Goal: Task Accomplishment & Management: Use online tool/utility

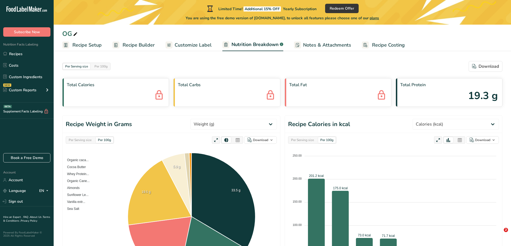
select select "Calories"
click at [481, 94] on span "19.3 g" at bounding box center [483, 95] width 30 height 15
drag, startPoint x: 487, startPoint y: 99, endPoint x: 474, endPoint y: 99, distance: 12.6
click at [475, 99] on span "19.3 g" at bounding box center [483, 95] width 30 height 15
click at [464, 98] on div "[MEDICAL_DATA] 19.3 g" at bounding box center [448, 92] width 107 height 29
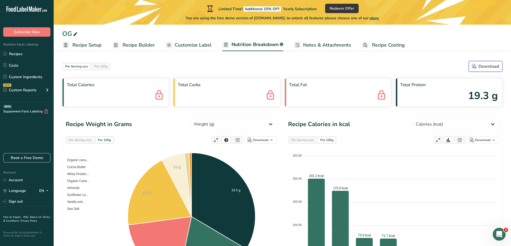
click at [482, 68] on div "Download" at bounding box center [485, 66] width 27 height 6
click at [182, 44] on span "Customize Label" at bounding box center [192, 45] width 37 height 7
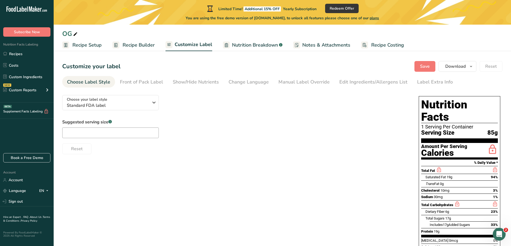
click at [132, 45] on span "Recipe Builder" at bounding box center [138, 45] width 32 height 7
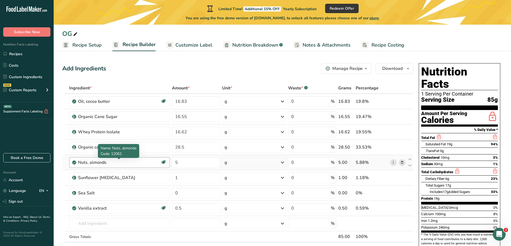
click at [143, 162] on div "Nuts, almonds" at bounding box center [111, 162] width 67 height 6
click at [96, 161] on div "Nuts, almonds" at bounding box center [111, 162] width 67 height 6
click at [90, 223] on input "text" at bounding box center [119, 223] width 101 height 11
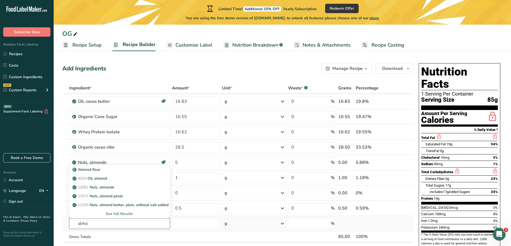
type input "almo"
click at [118, 214] on div "See full Results" at bounding box center [119, 214] width 92 height 6
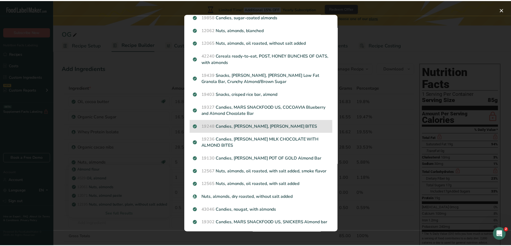
scroll to position [402, 0]
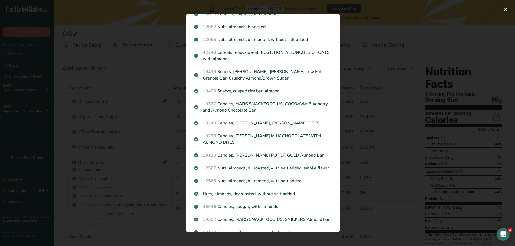
click at [242, 197] on p "Nuts, almonds, dry roasted, without salt added" at bounding box center [262, 194] width 137 height 6
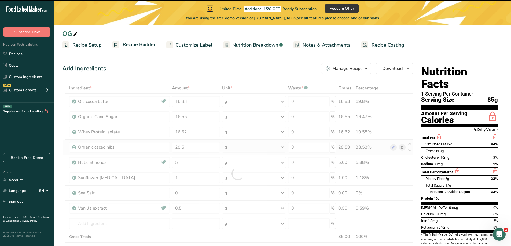
type input "0"
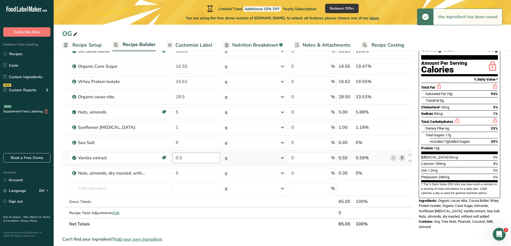
scroll to position [54, 0]
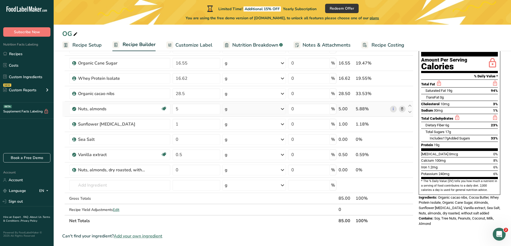
click at [403, 109] on icon at bounding box center [402, 109] width 4 height 6
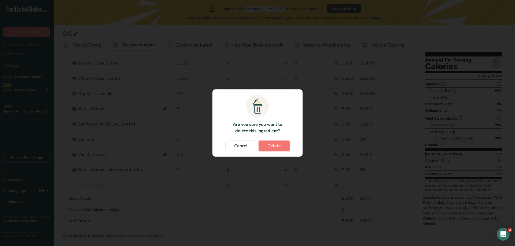
click at [268, 147] on span "Delete" at bounding box center [273, 146] width 13 height 6
type input "1"
type input "0"
type input "0.5"
type input "0"
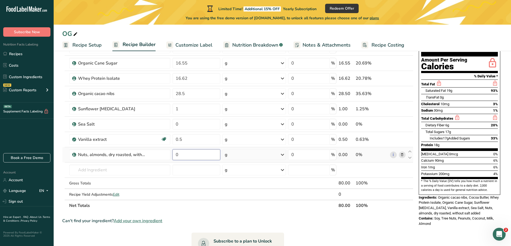
click at [183, 155] on input "0" at bounding box center [196, 155] width 48 height 11
drag, startPoint x: 183, startPoint y: 155, endPoint x: 168, endPoint y: 153, distance: 14.9
click at [168, 153] on tr "Nuts, almonds, dry roasted, without salt added 0 g Weight Units g kg mg See mor…" at bounding box center [237, 154] width 350 height 15
type input "5"
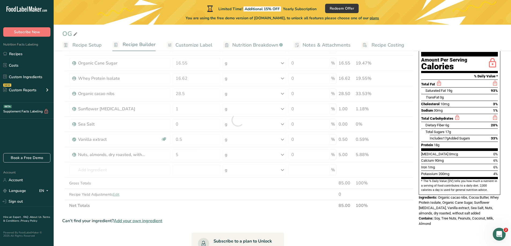
click at [298, 211] on div "Ingredient * Amount * Unit * Waste * .a-a{fill:#347362;}.b-a{fill:#fff;} Grams …" at bounding box center [237, 120] width 351 height 183
